Goal: Task Accomplishment & Management: Manage account settings

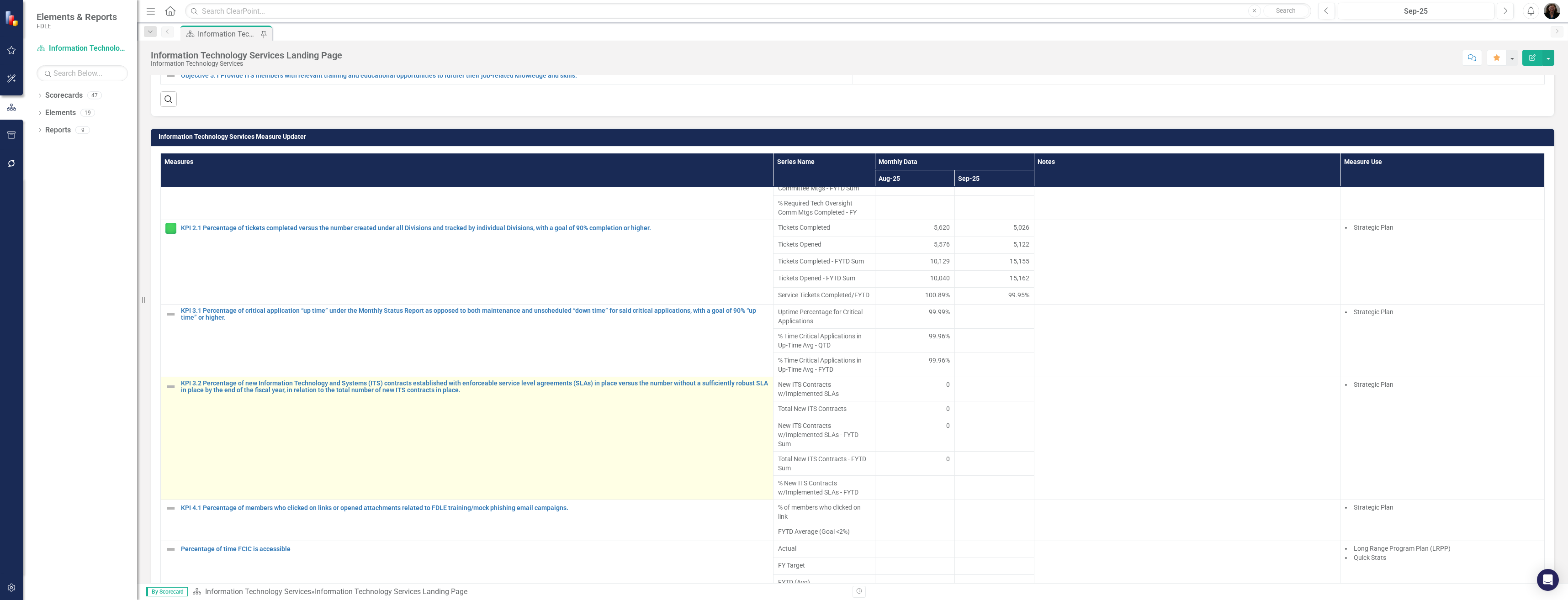
scroll to position [594, 0]
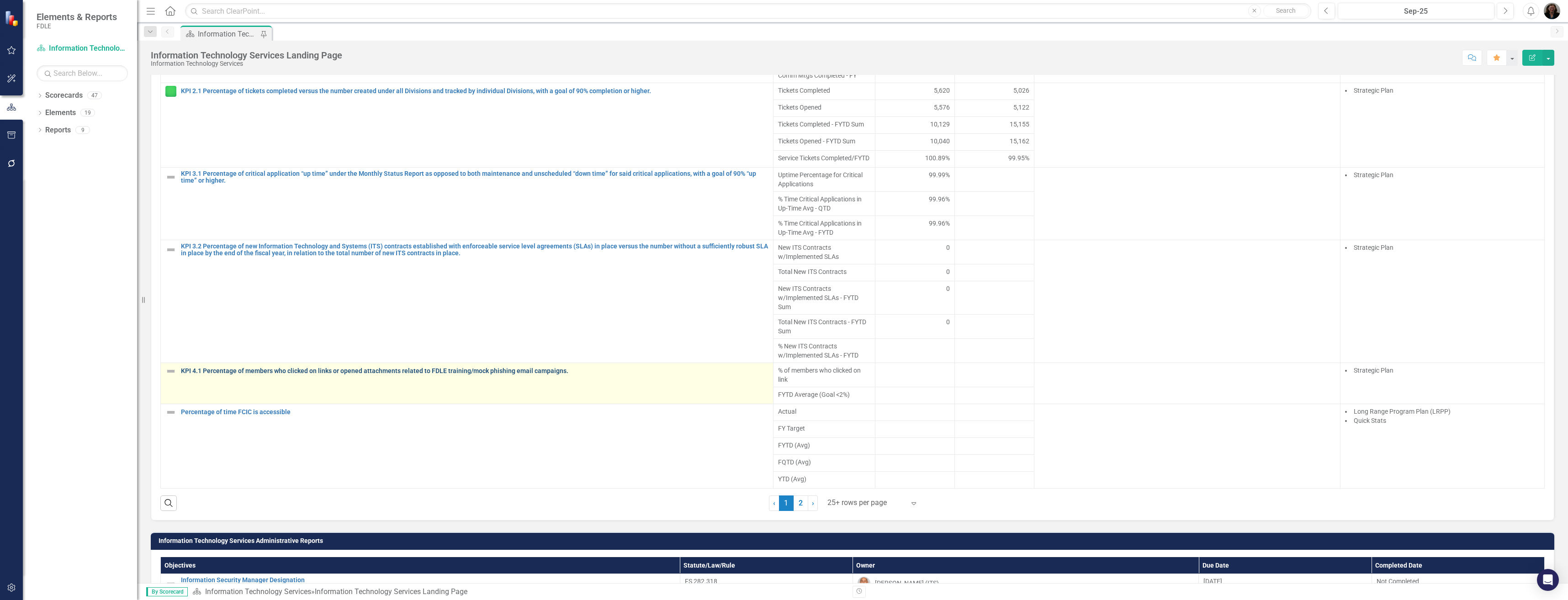
click at [511, 371] on link "KPI 4.1 Percentage of members who clicked on links or opened attachments relate…" at bounding box center [475, 371] width 588 height 7
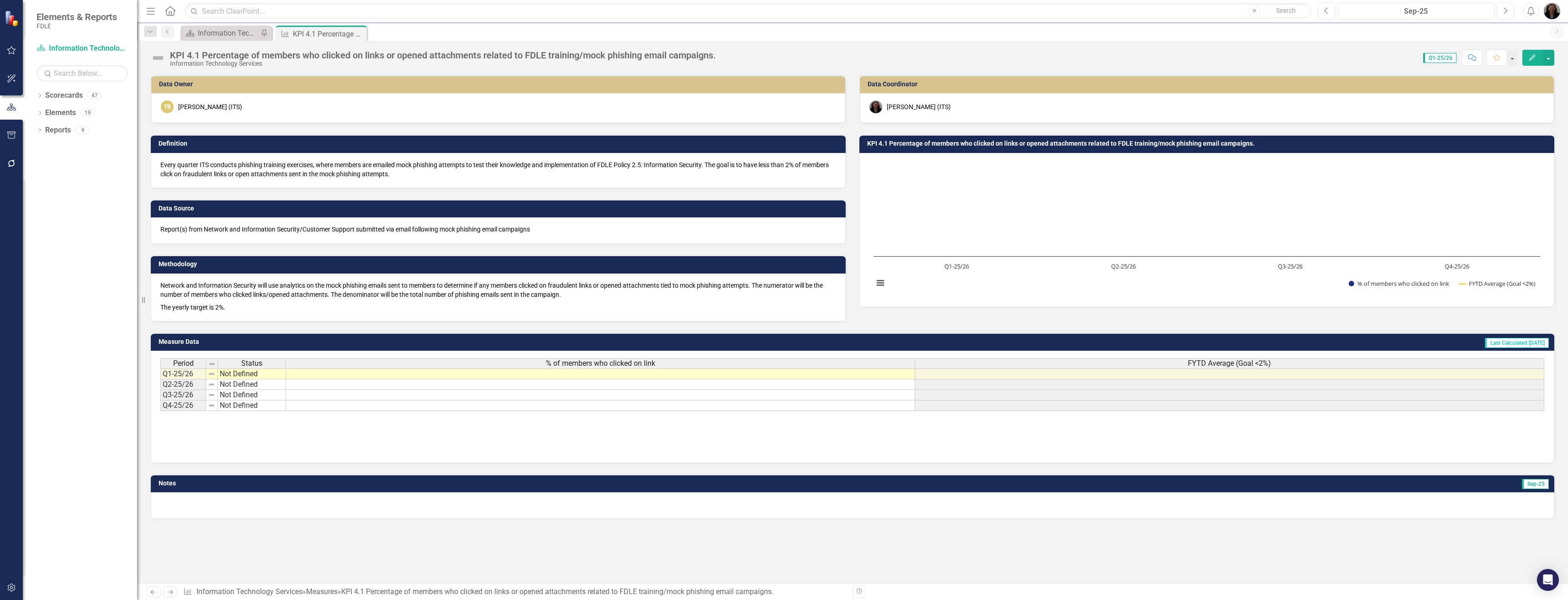
click at [403, 378] on td at bounding box center [601, 374] width 629 height 11
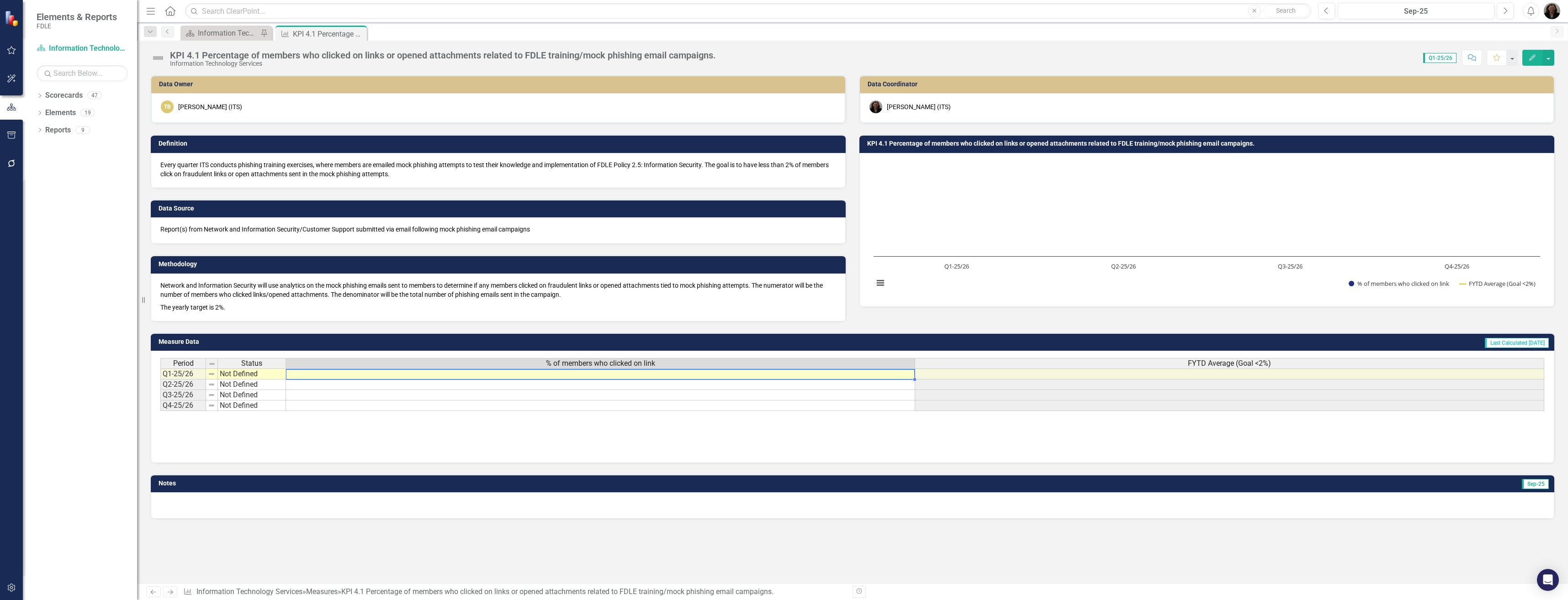
click at [403, 378] on td at bounding box center [601, 374] width 629 height 11
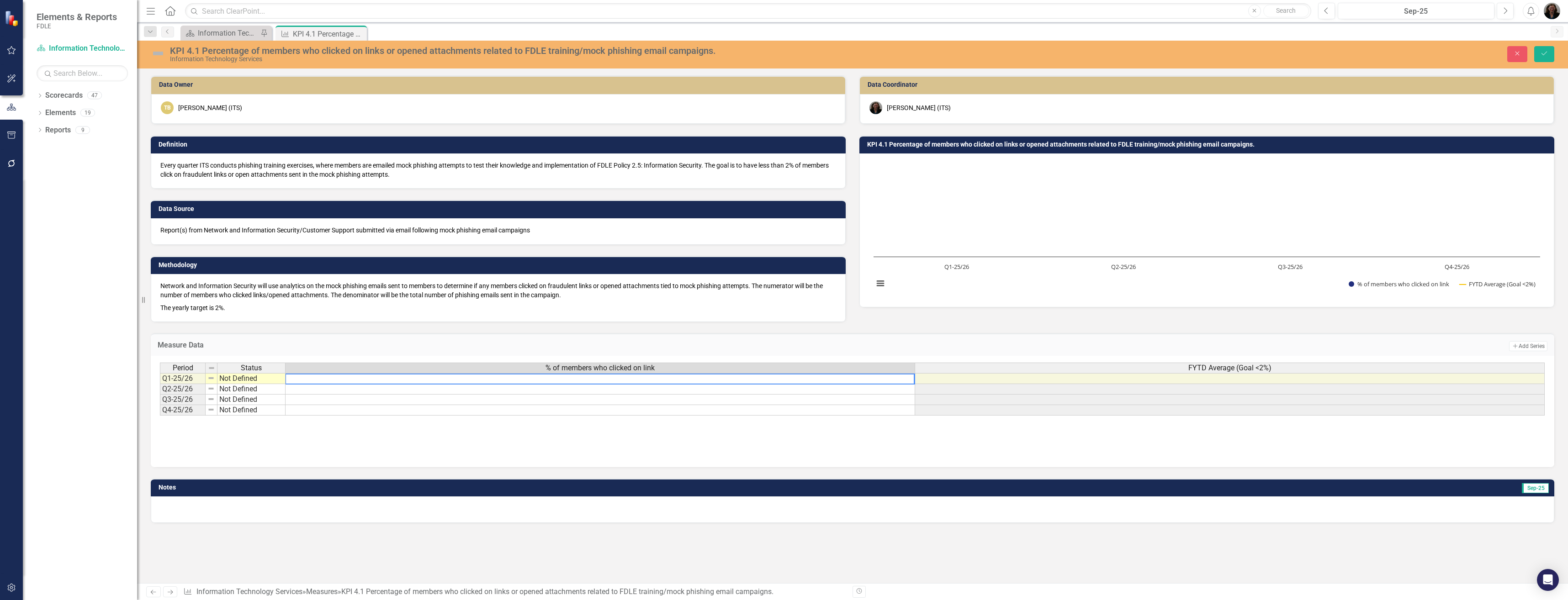
click at [405, 379] on textarea at bounding box center [600, 380] width 629 height 11
type textarea "2.4"
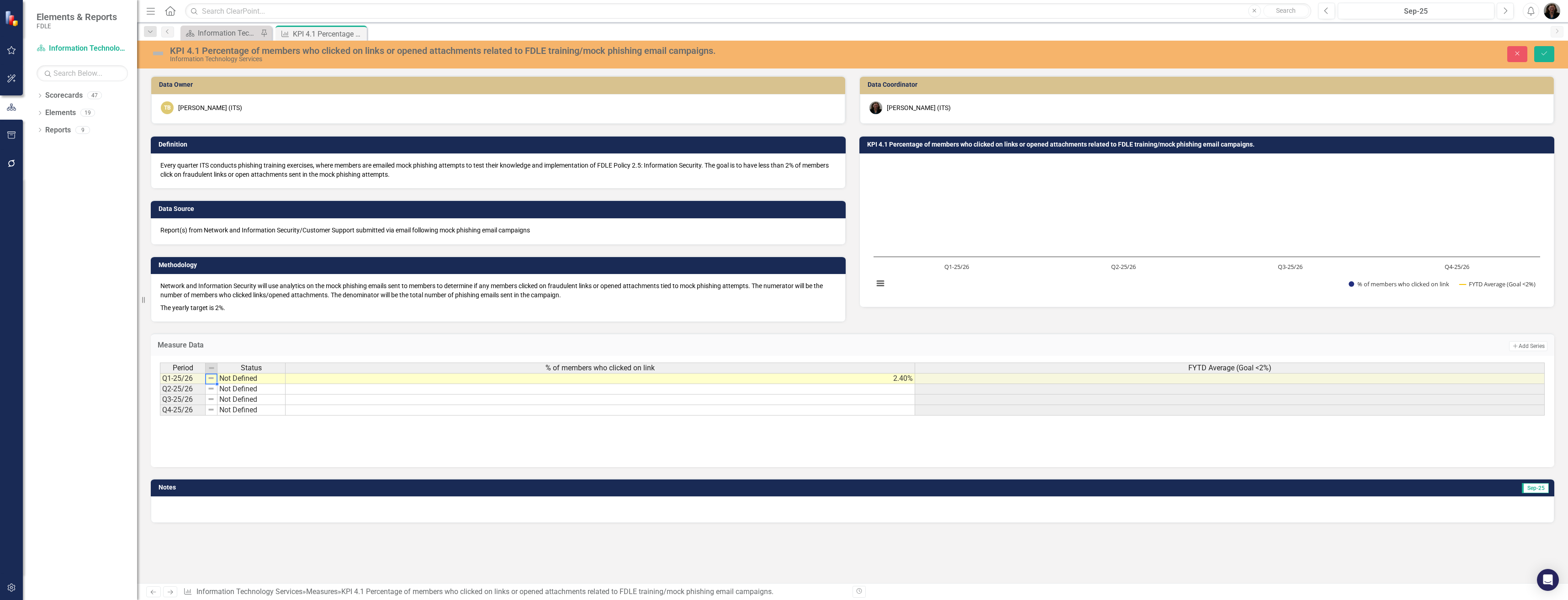
click at [214, 378] on img at bounding box center [211, 378] width 7 height 7
click at [212, 381] on img at bounding box center [211, 378] width 7 height 7
click at [156, 56] on img at bounding box center [157, 53] width 14 height 14
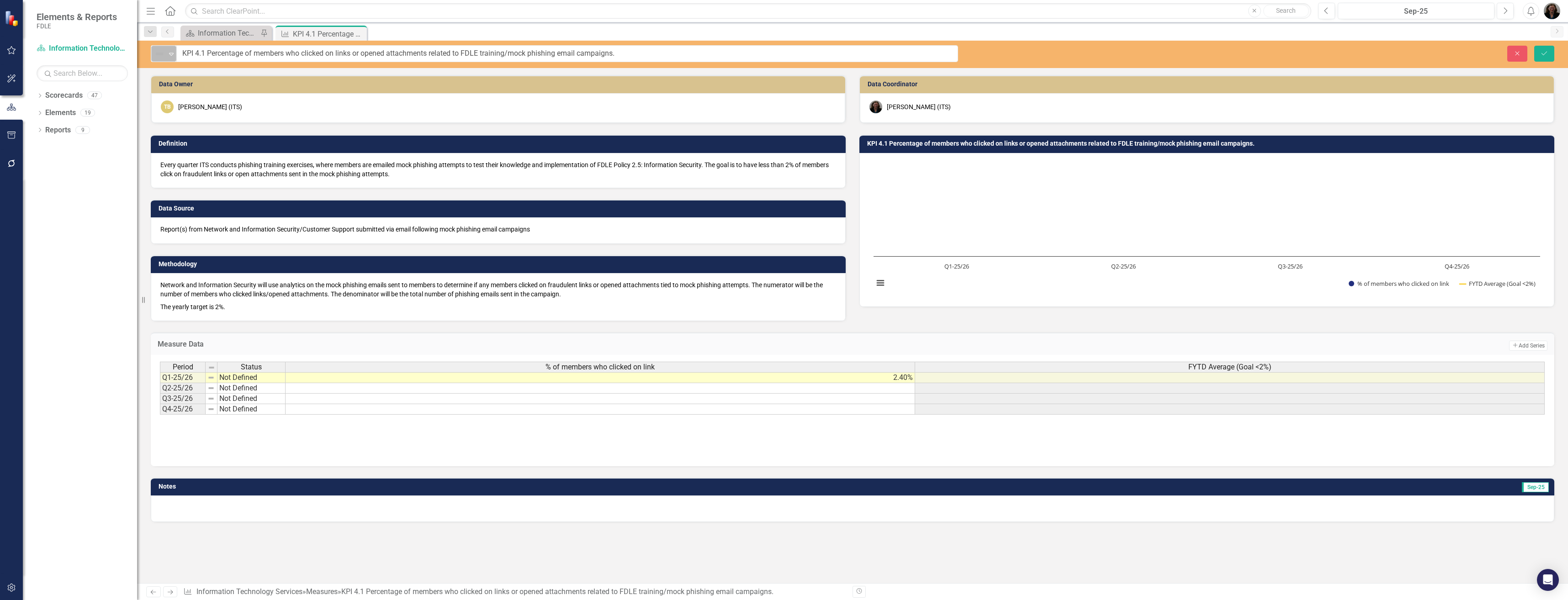
click at [174, 54] on icon "Expand" at bounding box center [171, 54] width 9 height 7
click at [193, 146] on div "Monitoring Progress" at bounding box center [207, 147] width 61 height 11
click at [1541, 53] on icon "Save" at bounding box center [1544, 53] width 8 height 6
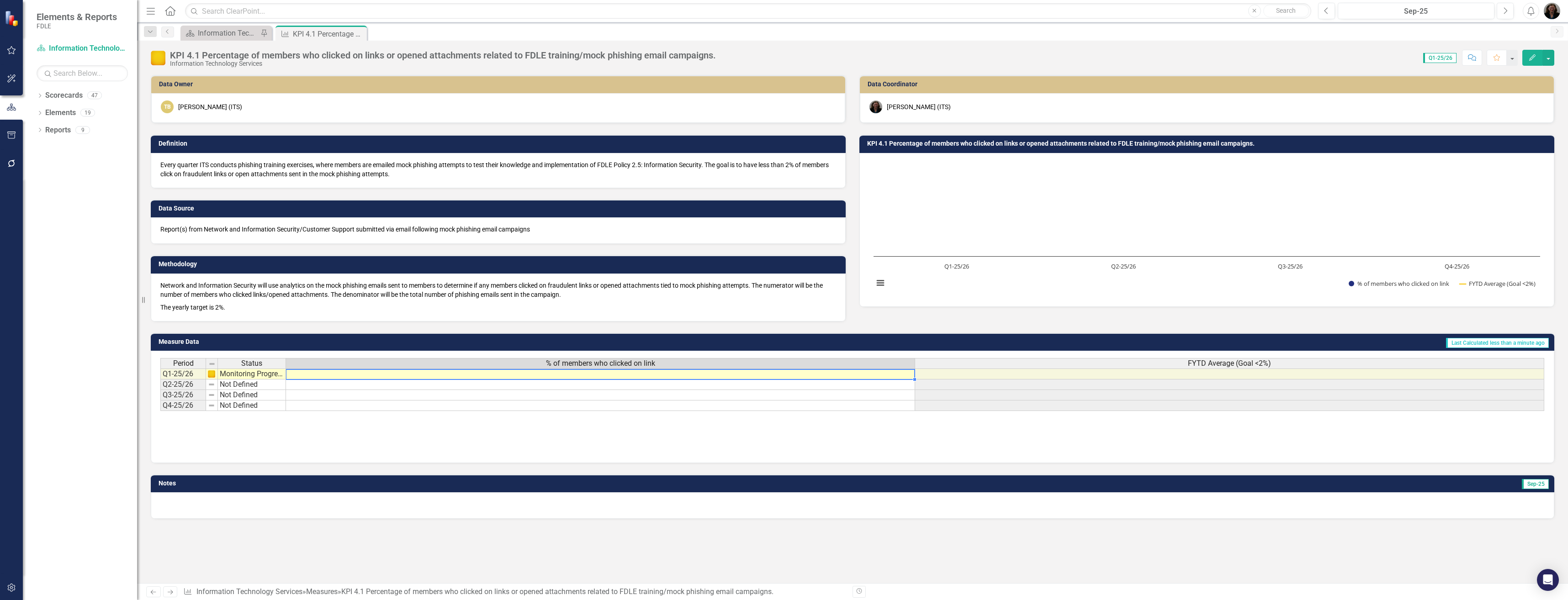
click at [577, 375] on td at bounding box center [601, 374] width 629 height 11
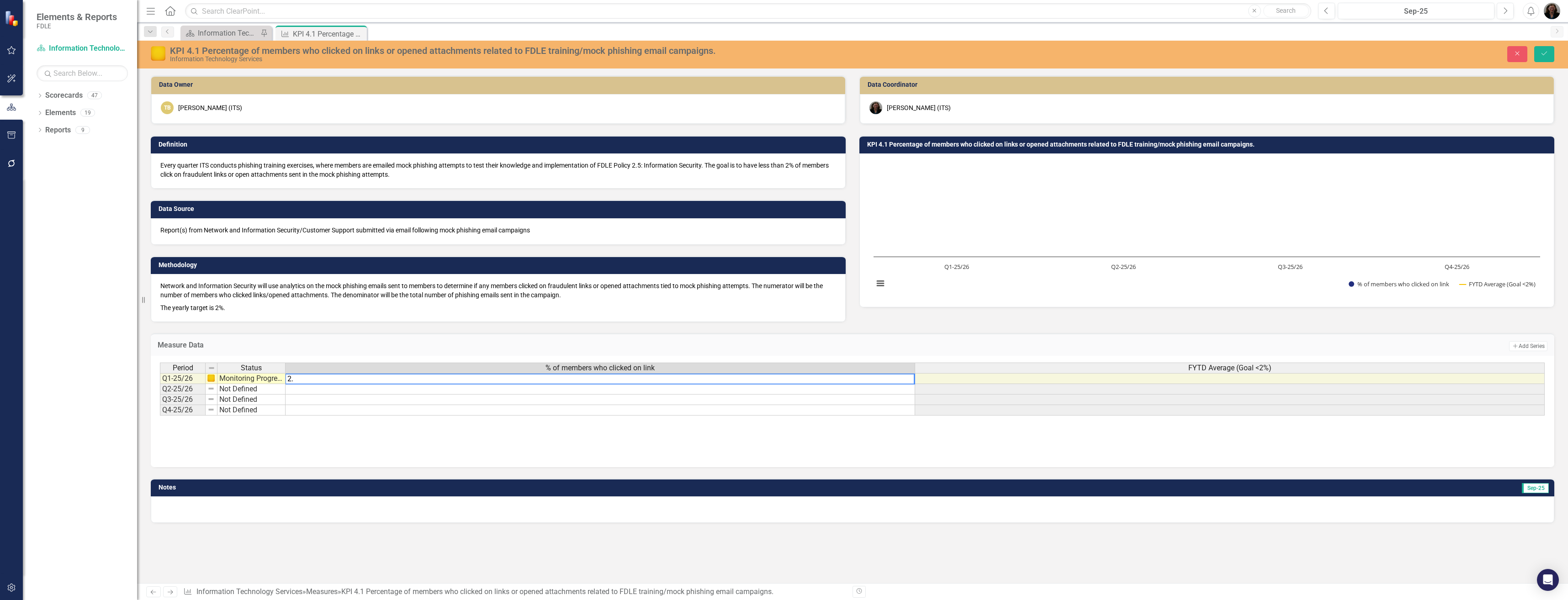
type textarea "2.4"
click at [1552, 55] on button "Save" at bounding box center [1544, 54] width 20 height 16
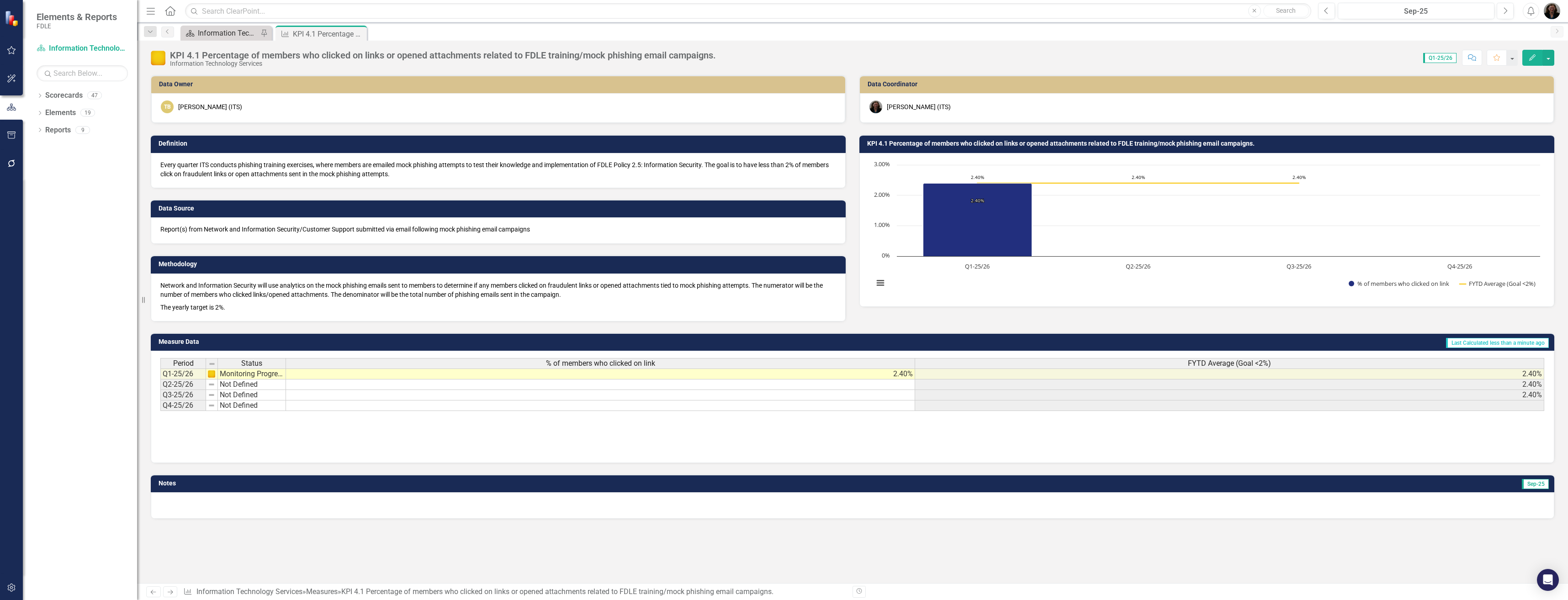
click at [233, 31] on div "Information Technology Services Landing Page" at bounding box center [228, 33] width 61 height 11
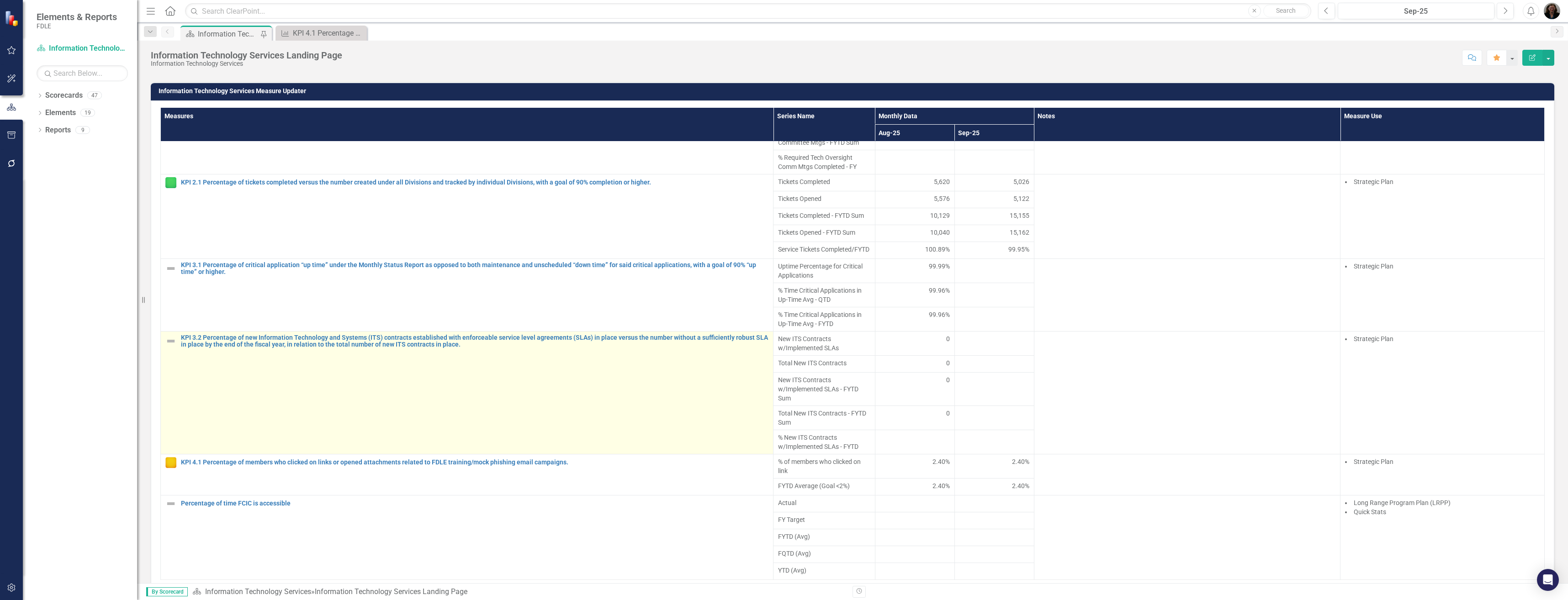
scroll to position [548, 0]
